Goal: Task Accomplishment & Management: Manage account settings

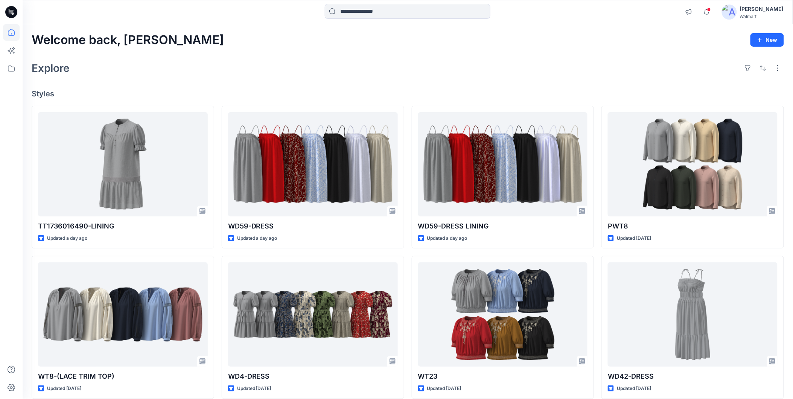
click at [753, 6] on div "[PERSON_NAME]" at bounding box center [753, 12] width 62 height 15
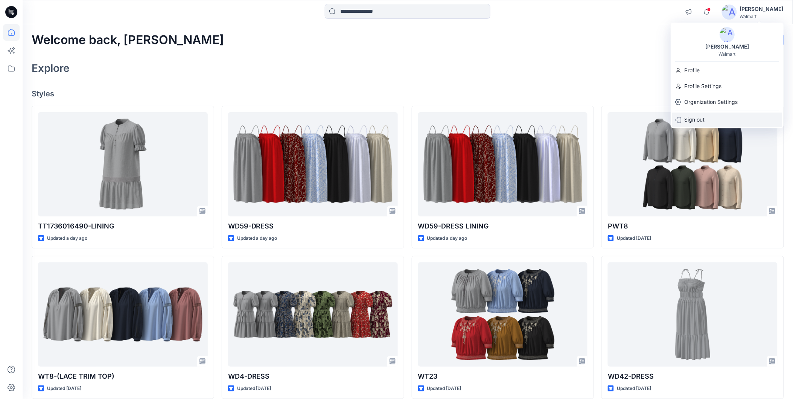
click at [694, 118] on p "Sign out" at bounding box center [694, 120] width 20 height 14
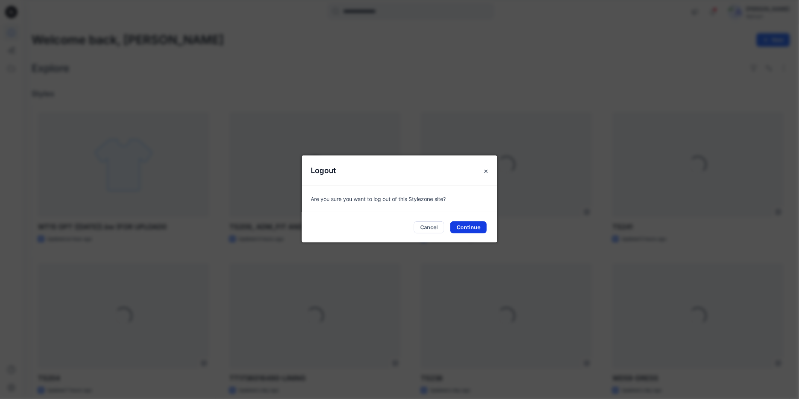
click at [469, 226] on button "Continue" at bounding box center [469, 227] width 37 height 12
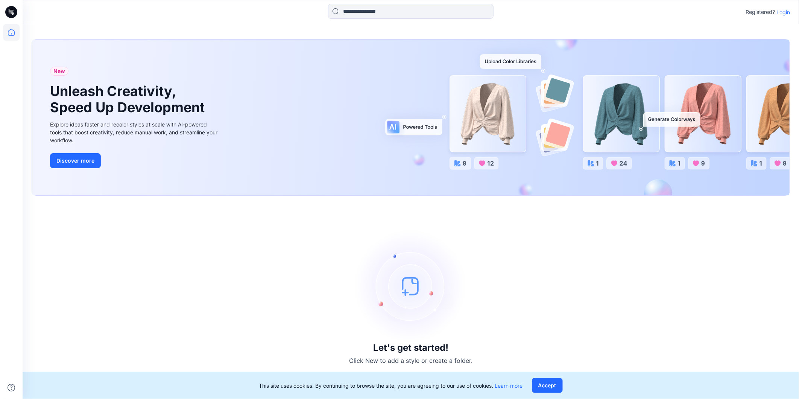
click at [780, 9] on p "Login" at bounding box center [784, 12] width 14 height 8
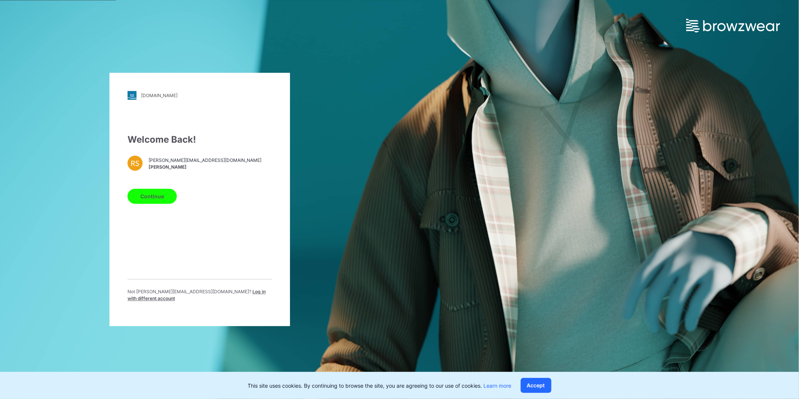
drag, startPoint x: 227, startPoint y: 296, endPoint x: 186, endPoint y: 242, distance: 66.9
click at [226, 296] on span "Log in with different account" at bounding box center [197, 295] width 138 height 12
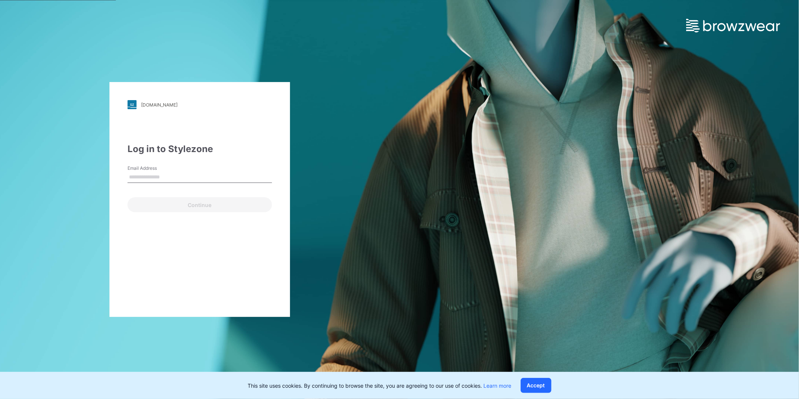
click at [158, 175] on input "Email Address" at bounding box center [200, 177] width 145 height 11
type input "**********"
drag, startPoint x: 158, startPoint y: 207, endPoint x: 159, endPoint y: 194, distance: 13.6
click at [158, 206] on button "Continue" at bounding box center [200, 204] width 145 height 15
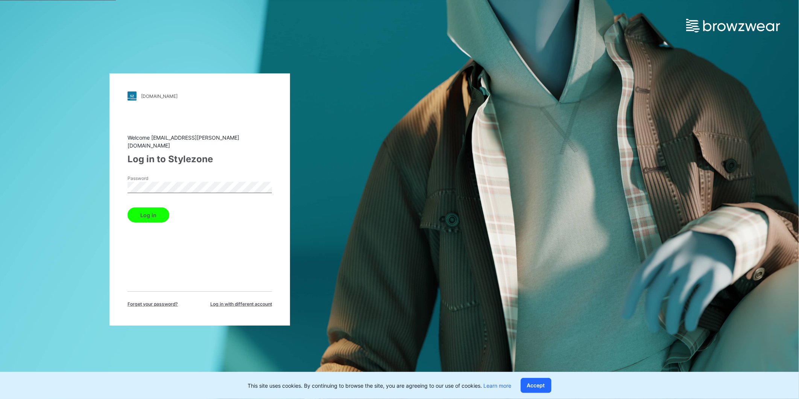
click at [143, 209] on button "Log in" at bounding box center [149, 214] width 42 height 15
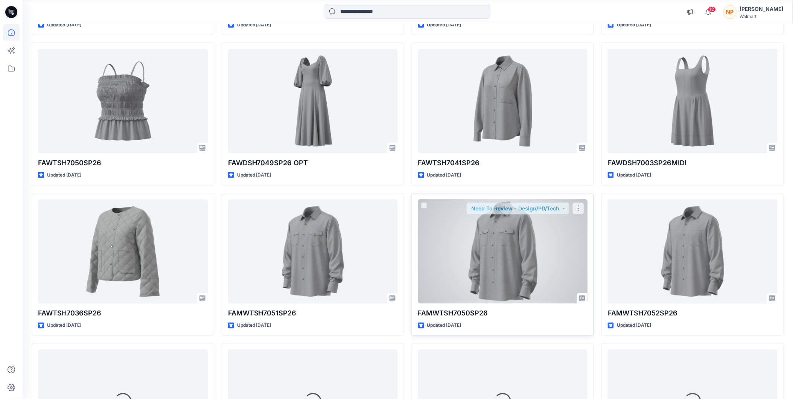
scroll to position [228, 0]
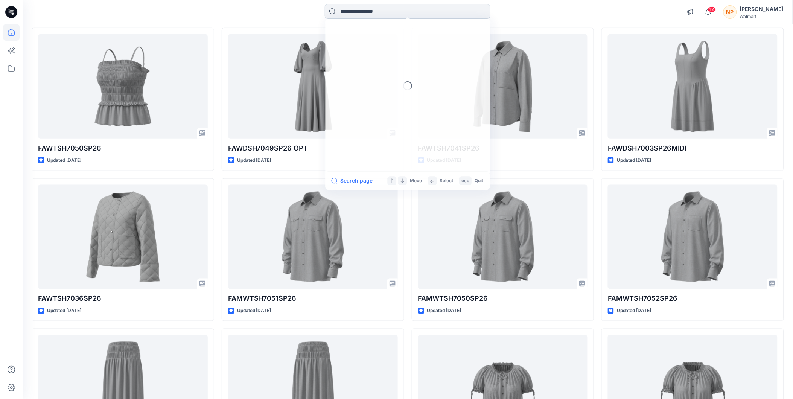
click at [354, 9] on input at bounding box center [408, 11] width 166 height 15
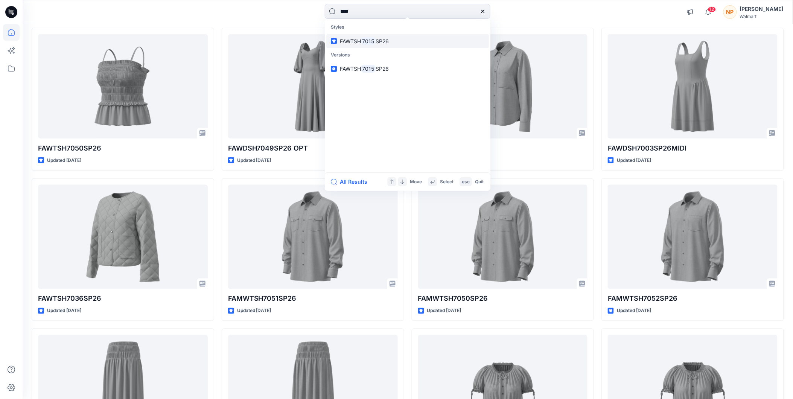
type input "****"
click at [373, 41] on mark "7015" at bounding box center [368, 41] width 15 height 9
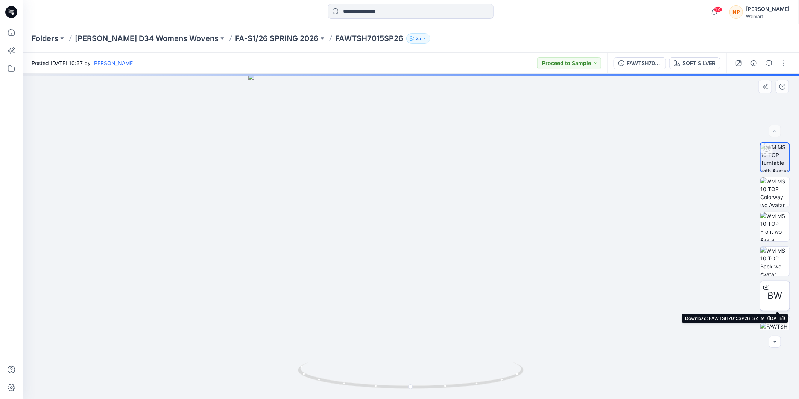
click at [772, 293] on span "BW" at bounding box center [775, 296] width 15 height 14
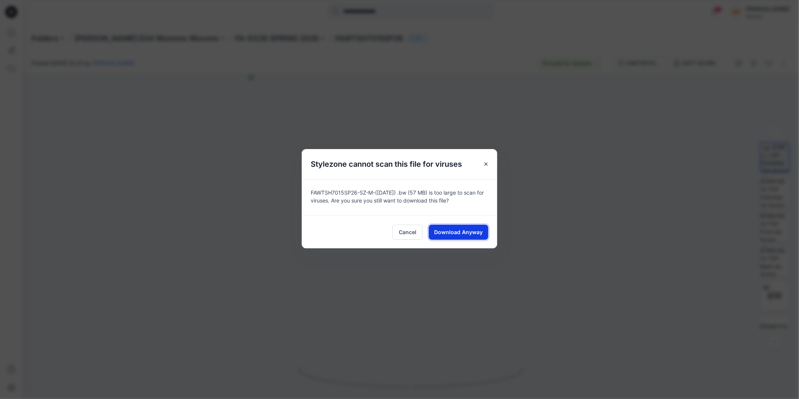
click at [456, 230] on span "Download Anyway" at bounding box center [459, 232] width 49 height 8
